Goal: Browse casually: Explore the website without a specific task or goal

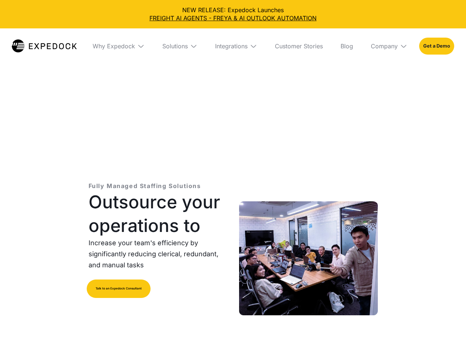
select select
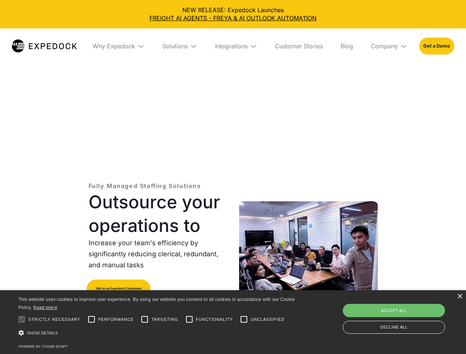
click at [233, 46] on div "Integrations" at bounding box center [231, 45] width 32 height 7
click at [118, 46] on div "Why Expedock" at bounding box center [107, 45] width 42 height 7
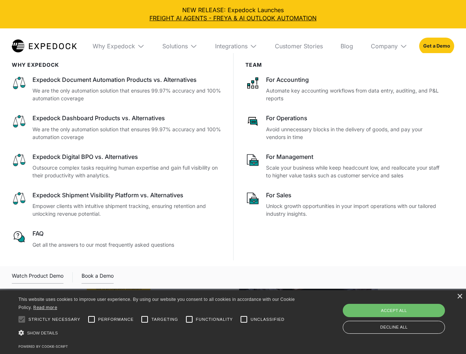
click at [180, 46] on div "Solutions" at bounding box center [174, 45] width 25 height 7
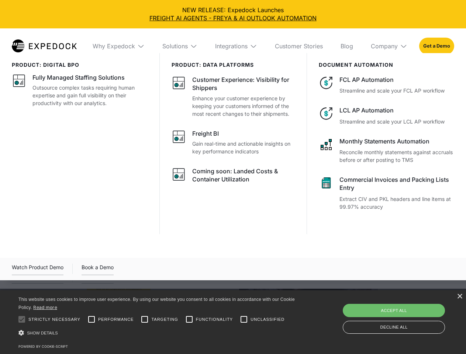
click at [236, 46] on div "Integrations" at bounding box center [231, 45] width 32 height 7
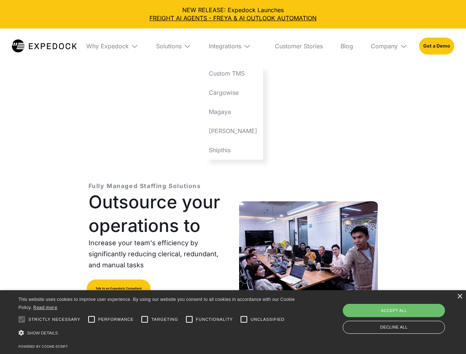
click at [389, 46] on div "Company" at bounding box center [383, 45] width 27 height 7
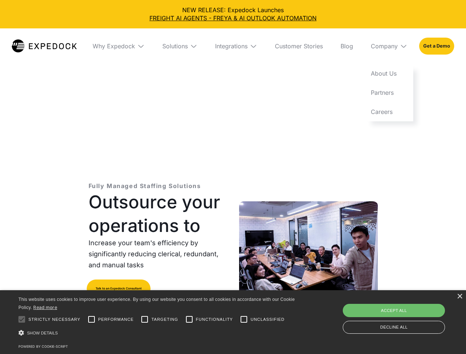
click at [22, 319] on div at bounding box center [21, 319] width 15 height 15
click at [91, 319] on input "Performance" at bounding box center [91, 319] width 15 height 15
checkbox input "true"
click at [145, 319] on input "Targeting" at bounding box center [144, 319] width 15 height 15
checkbox input "true"
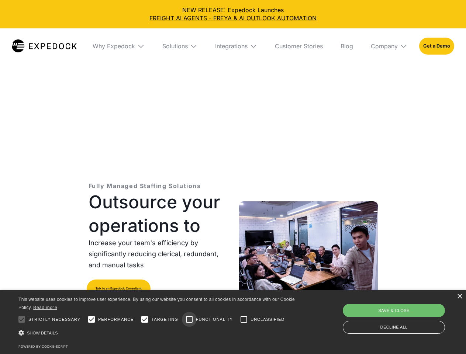
click at [189, 319] on input "Functionality" at bounding box center [189, 319] width 15 height 15
checkbox input "true"
click at [244, 319] on input "Unclassified" at bounding box center [243, 319] width 15 height 15
checkbox input "true"
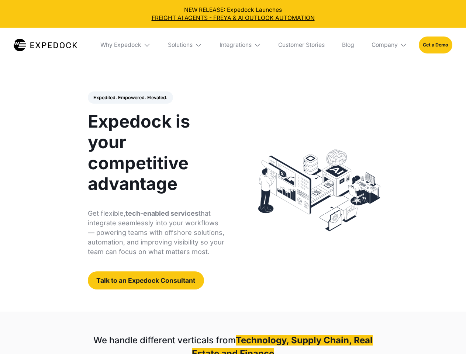
select select
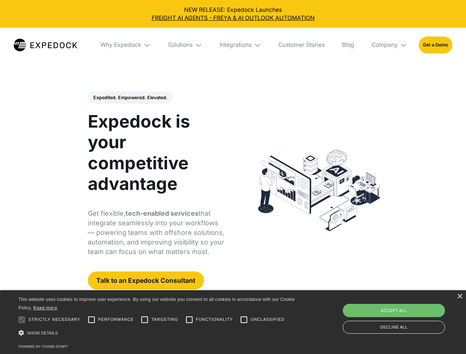
click at [233, 45] on div "Integrations" at bounding box center [235, 44] width 32 height 7
click at [126, 45] on div "Why Expedock" at bounding box center [114, 44] width 41 height 7
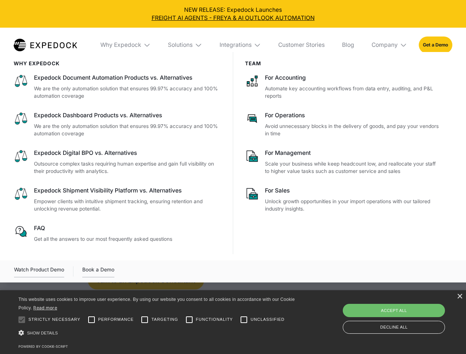
click at [185, 45] on div "Solutions" at bounding box center [180, 44] width 25 height 7
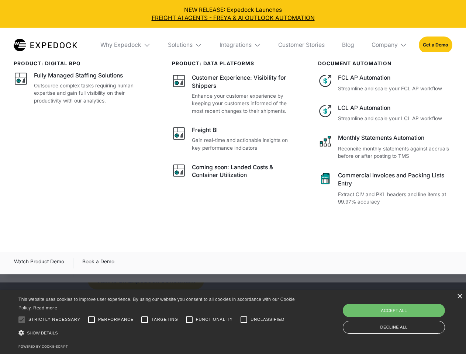
click at [240, 45] on div "Integrations" at bounding box center [235, 44] width 32 height 7
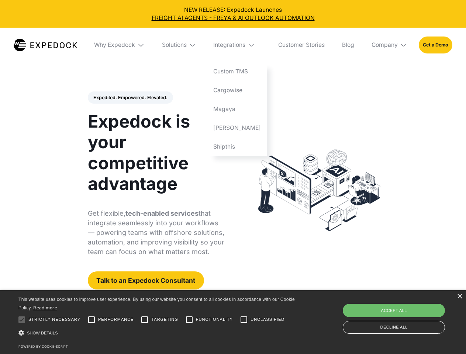
click at [389, 45] on div "Company" at bounding box center [384, 44] width 26 height 7
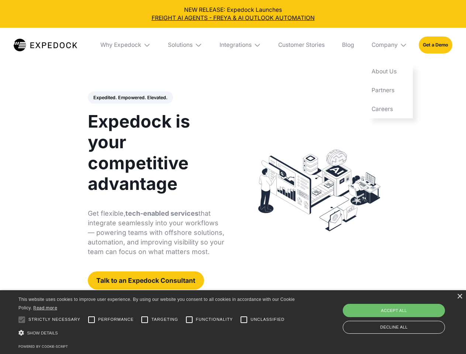
click at [130, 98] on div "Expedited. Empowered. Elevated. Automate Freight Document Extraction at 99.97% …" at bounding box center [156, 190] width 137 height 198
click at [22, 320] on div at bounding box center [21, 319] width 15 height 15
click at [91, 320] on input "Performance" at bounding box center [91, 319] width 15 height 15
checkbox input "true"
click at [145, 320] on input "Targeting" at bounding box center [144, 319] width 15 height 15
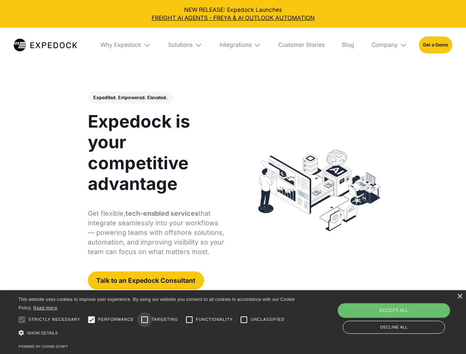
checkbox input "true"
click at [189, 320] on input "Functionality" at bounding box center [189, 319] width 15 height 15
checkbox input "true"
